Goal: Task Accomplishment & Management: Use online tool/utility

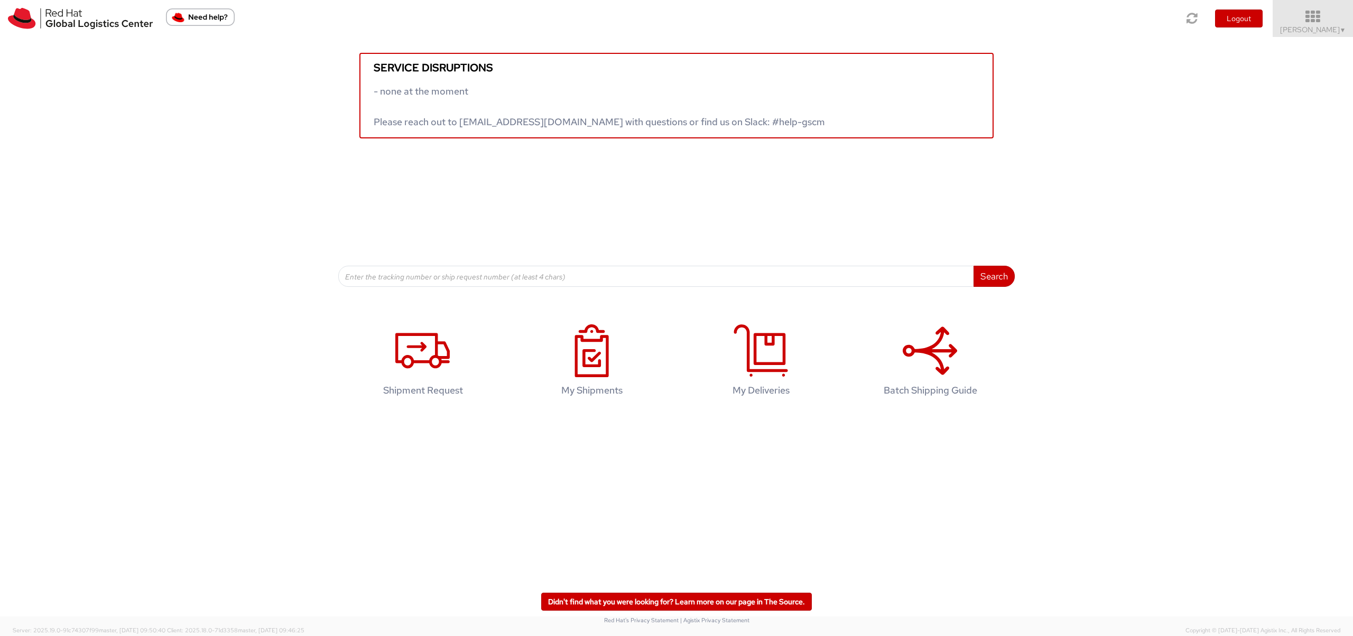
drag, startPoint x: 1303, startPoint y: 14, endPoint x: 1306, endPoint y: 19, distance: 6.2
click at [1303, 14] on icon at bounding box center [1313, 17] width 92 height 15
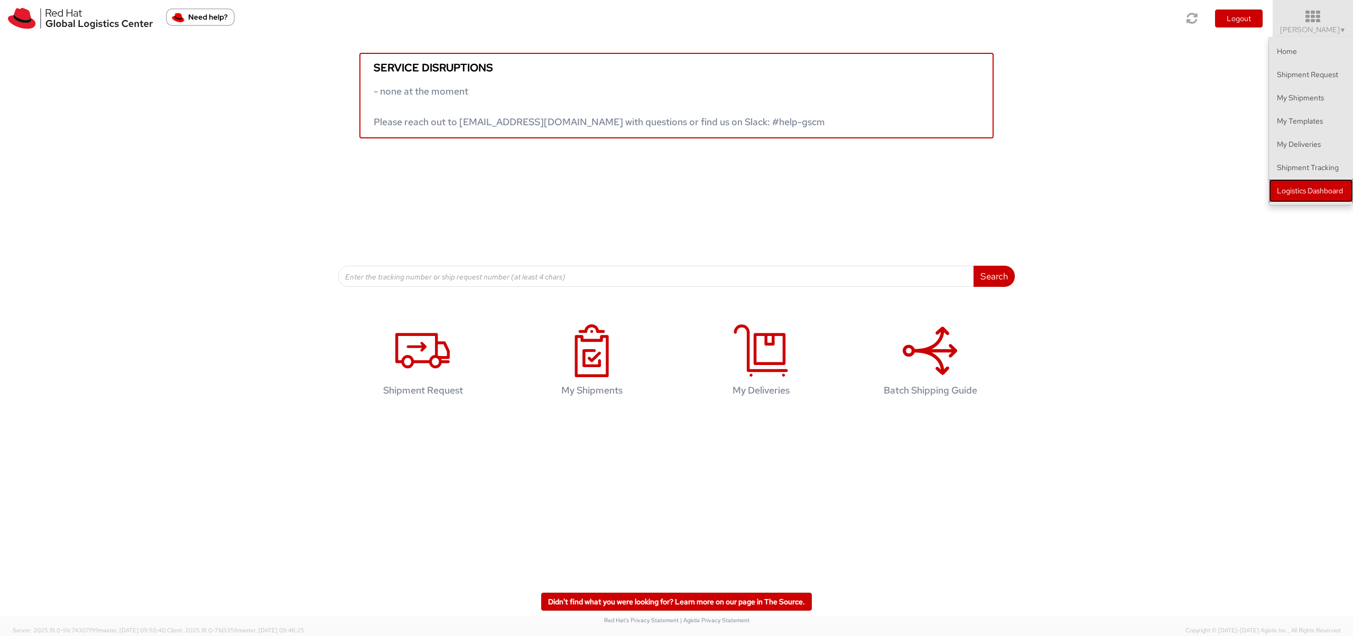
click at [1335, 182] on link "Logistics Dashboard" at bounding box center [1311, 190] width 84 height 23
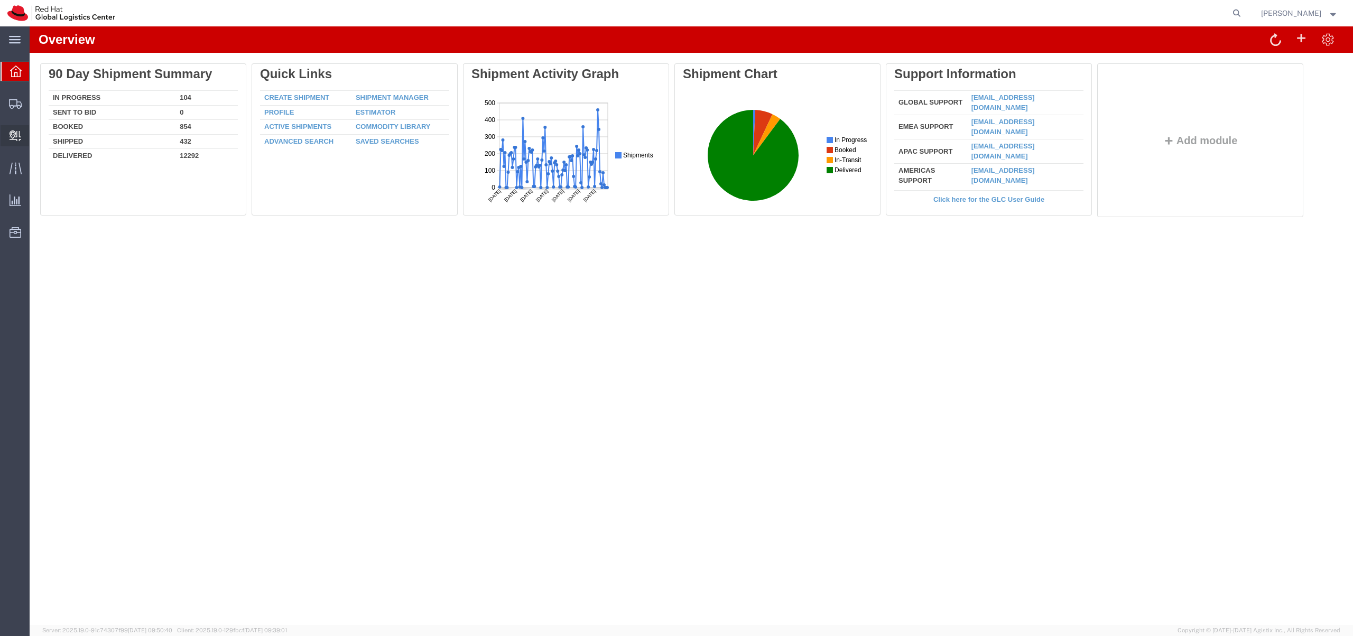
click at [0, 0] on span "Create Delivery" at bounding box center [0, 0] width 0 height 0
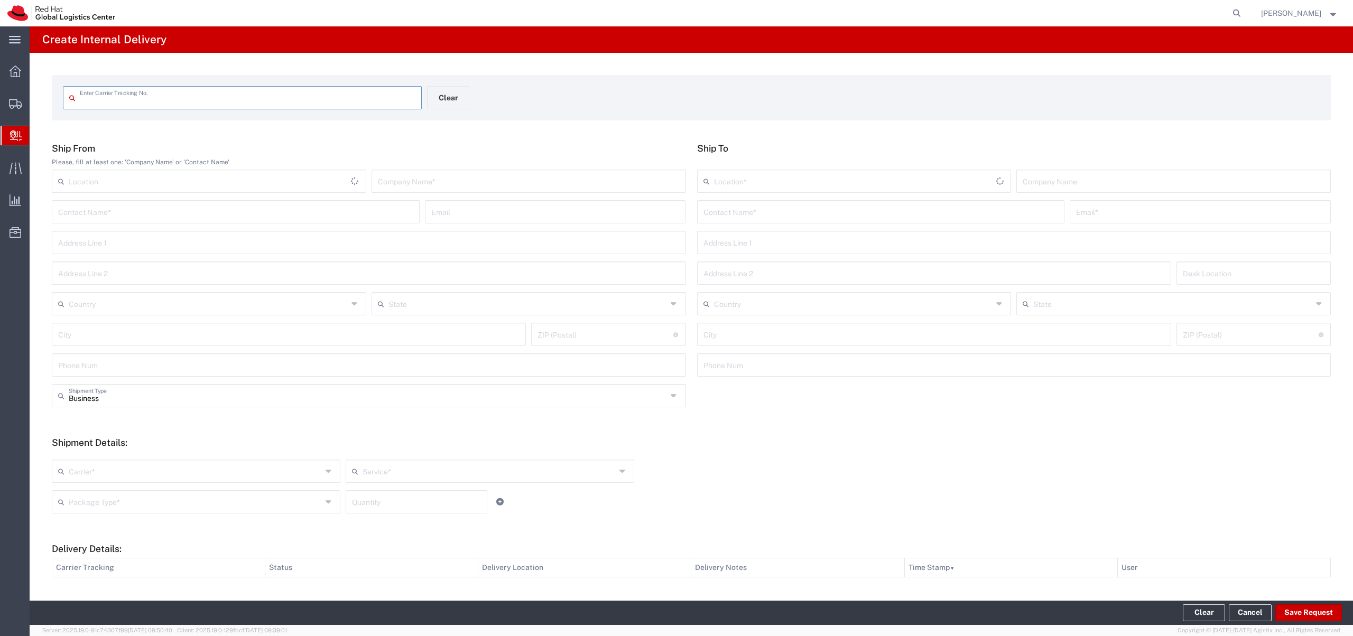
click at [151, 104] on input "text" at bounding box center [248, 97] width 336 height 18
type input "393058361674"
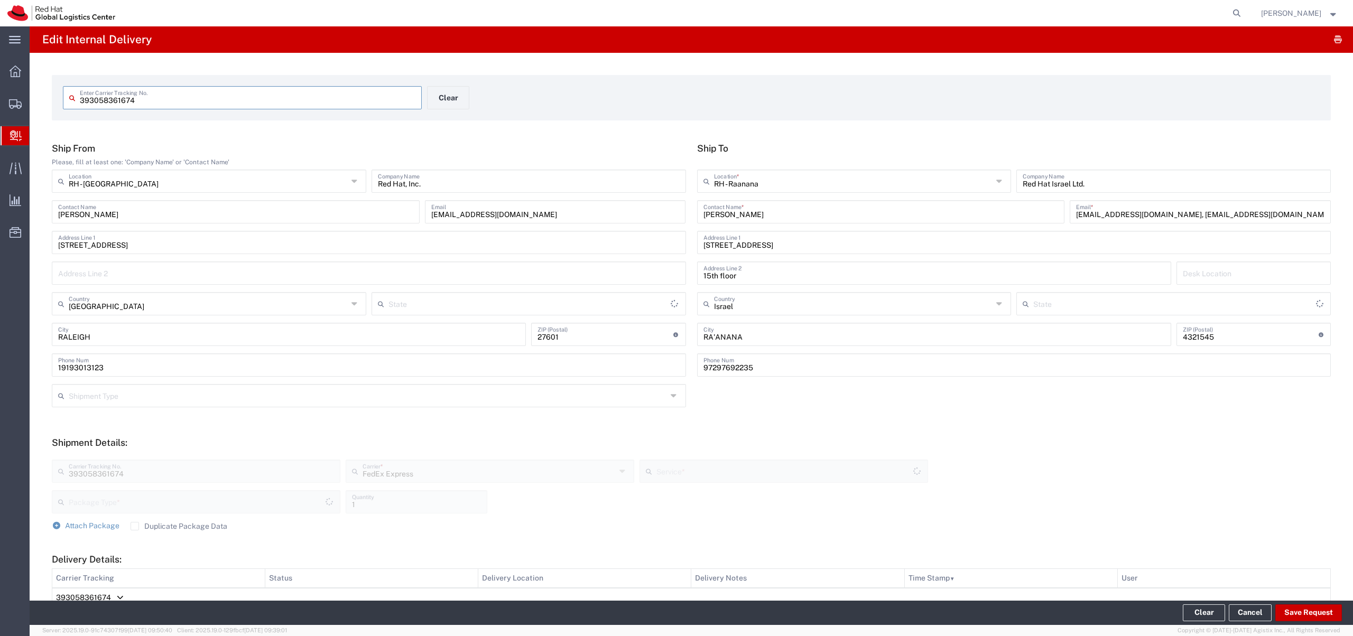
type input "Your Packaging"
type input "North Carolina"
type input "International Economy"
drag, startPoint x: 1233, startPoint y: 212, endPoint x: 1125, endPoint y: 223, distance: 107.8
click at [1132, 219] on input "cnaor@redhat.com, emealogistics@redhat.com" at bounding box center [1200, 211] width 248 height 18
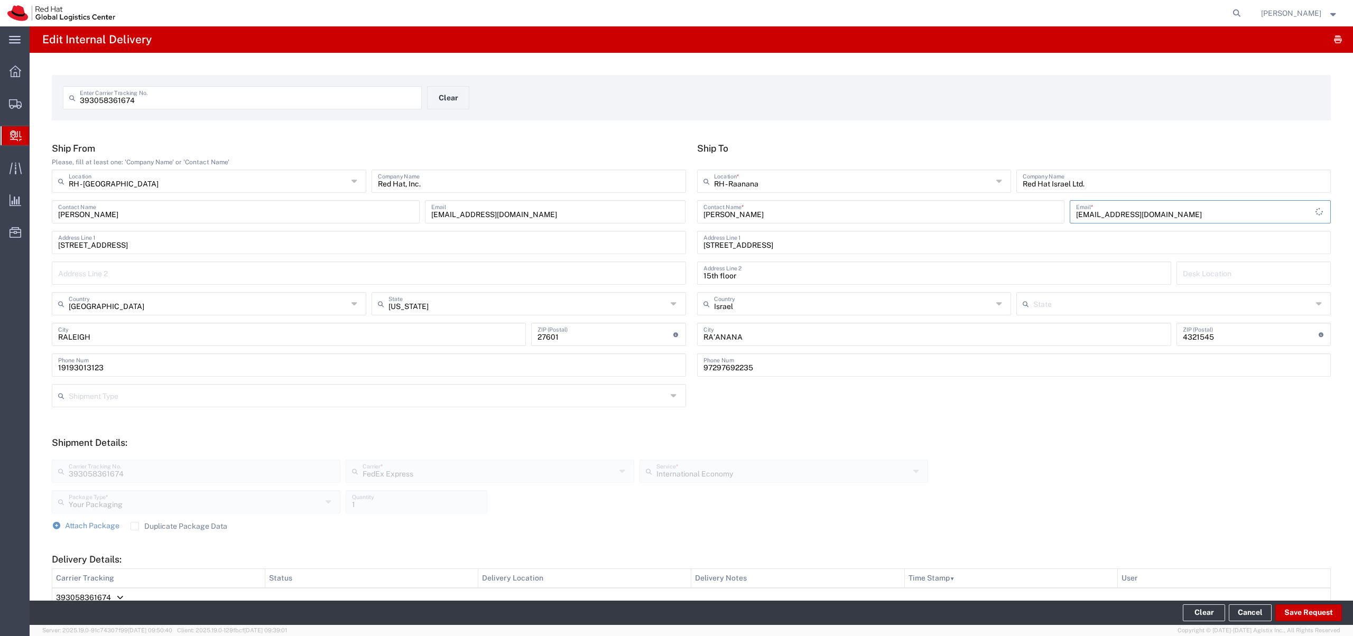
type input "cnaor@redhat.com"
click at [1311, 603] on footer "Clear Cancel Save Request" at bounding box center [692, 613] width 1324 height 24
click at [1314, 611] on button "Save Request" at bounding box center [1308, 613] width 67 height 17
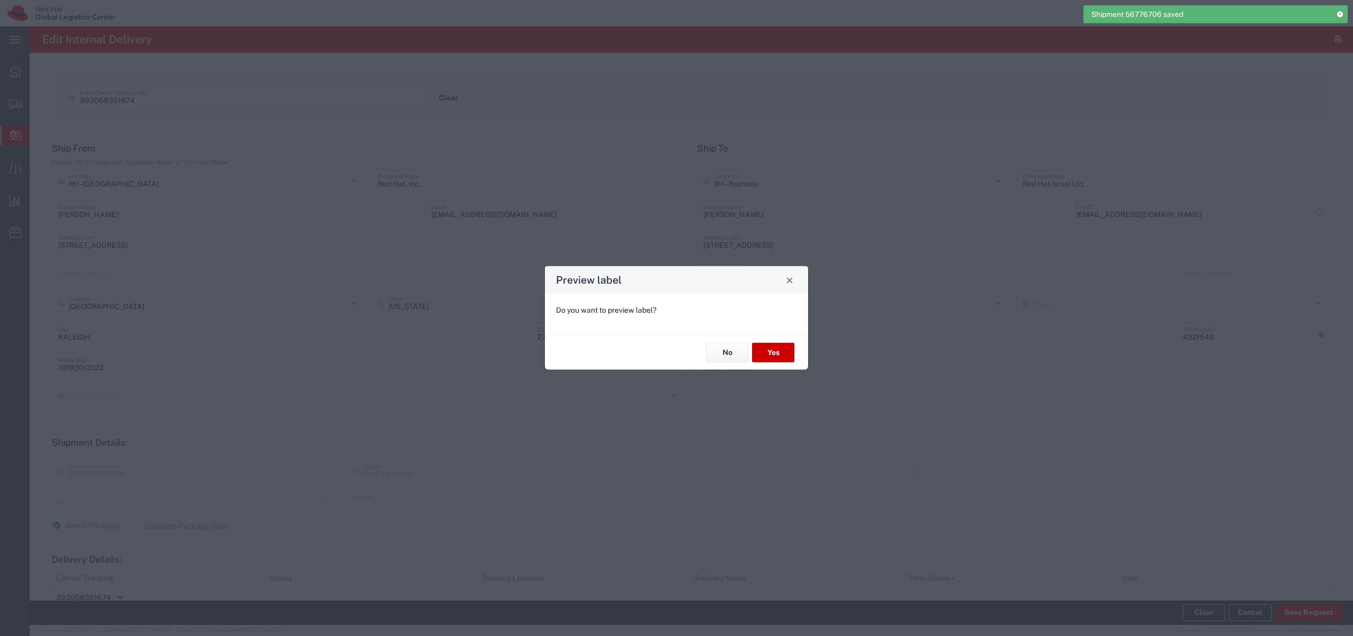
type input "Your Packaging"
type input "International Economy"
click at [725, 347] on button "No" at bounding box center [727, 353] width 42 height 20
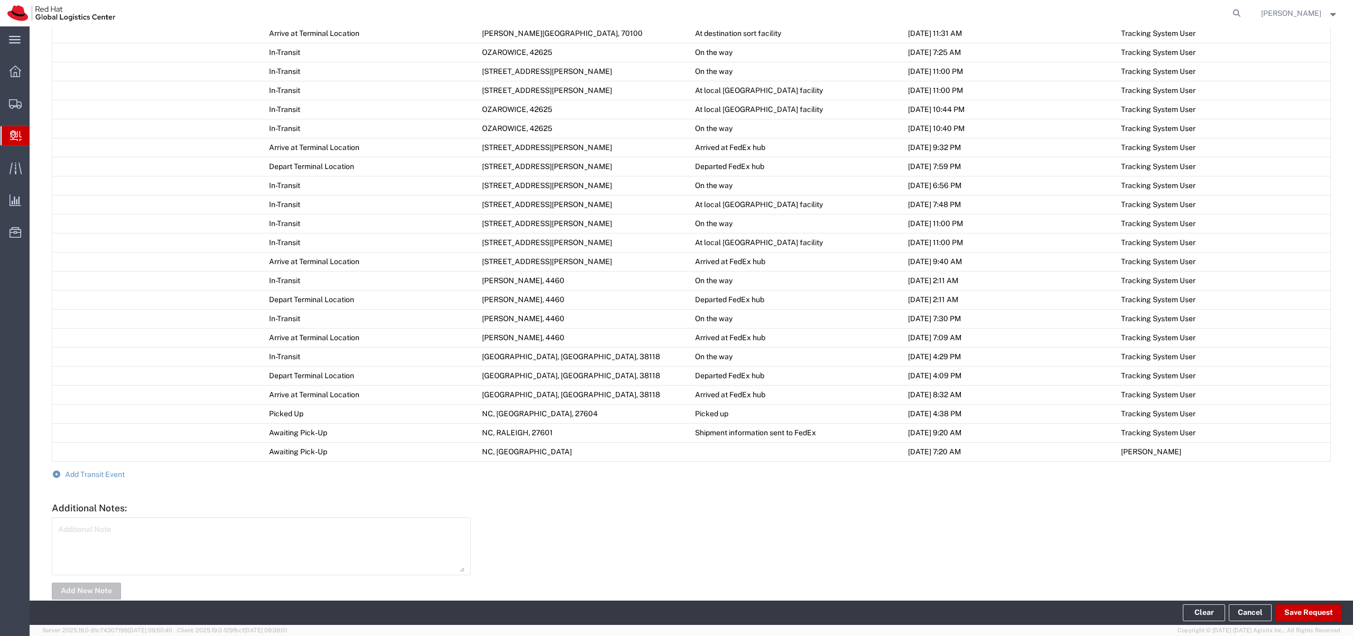
scroll to position [679, 0]
click at [96, 479] on form "Ship From Please, fill at least one: 'Company Name' or 'Contact Name' RH - Rale…" at bounding box center [691, 32] width 1279 height 1137
click at [97, 473] on span "Add Transit Event" at bounding box center [95, 474] width 60 height 8
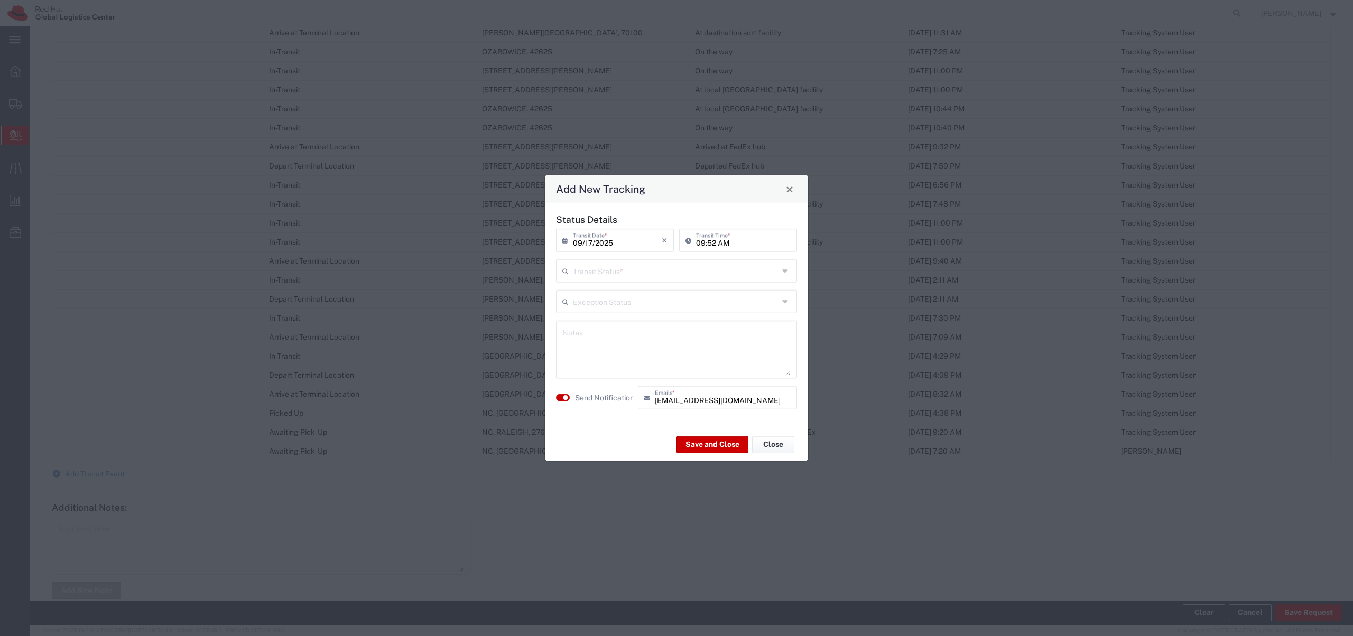
click at [609, 276] on input "text" at bounding box center [676, 270] width 206 height 18
click at [607, 294] on span "Delivery Confirmation" at bounding box center [676, 294] width 239 height 16
type input "Delivery Confirmation"
click at [608, 335] on textarea at bounding box center [676, 350] width 228 height 52
type textarea "ש"
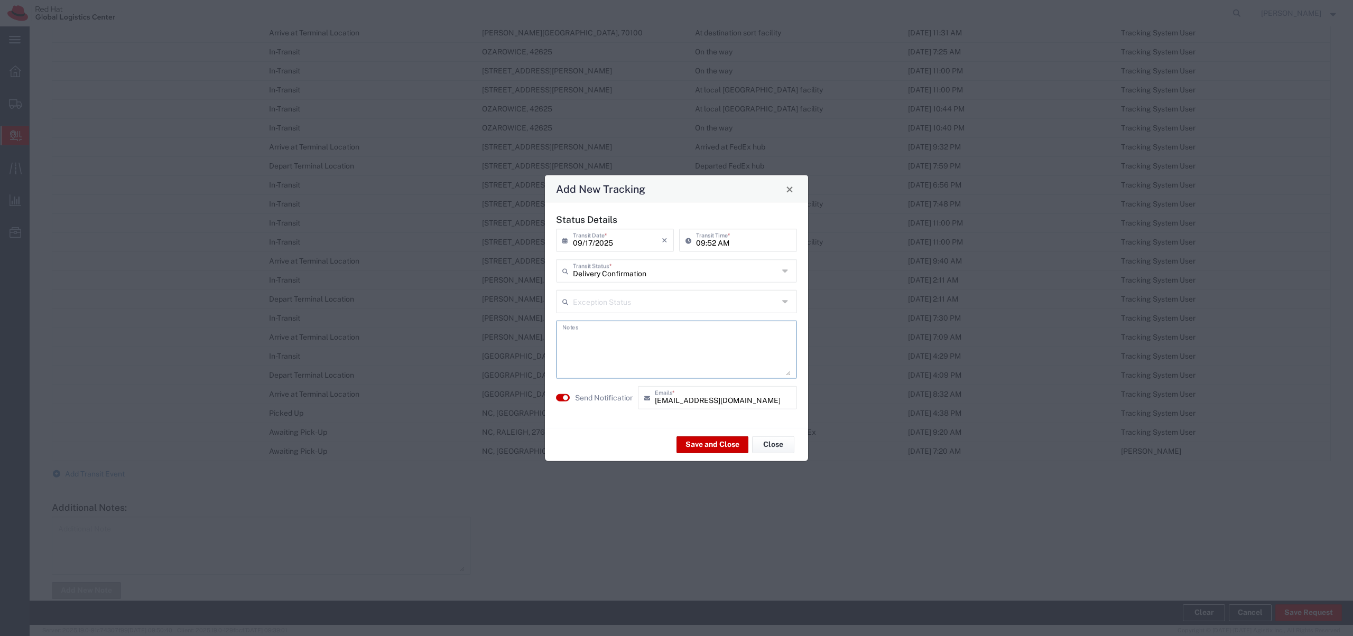
type textarea "ש"
type textarea "Waiting for you at the reception."
click at [709, 445] on button "Save and Close" at bounding box center [713, 444] width 72 height 17
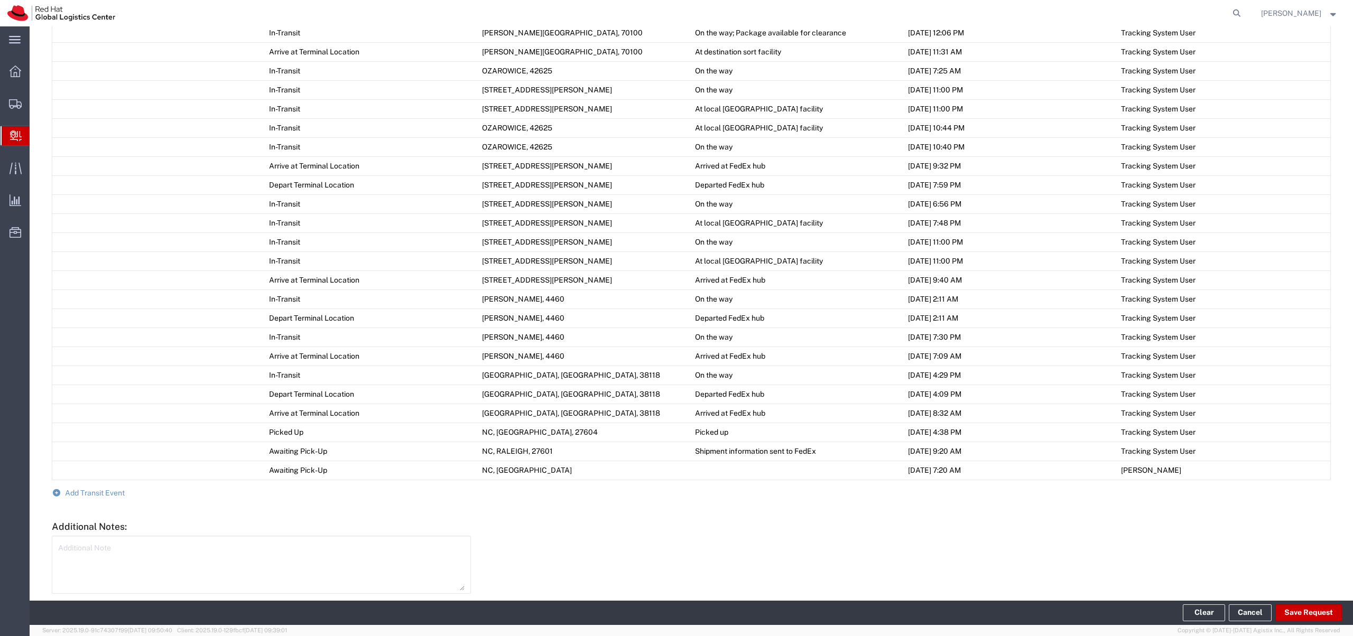
scroll to position [698, 0]
